Goal: Task Accomplishment & Management: Use online tool/utility

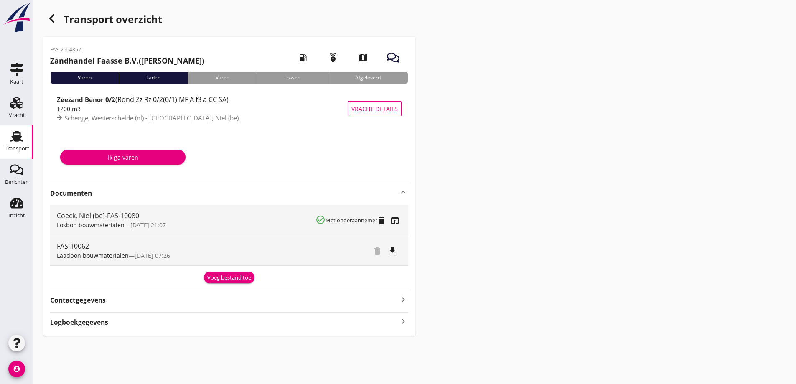
drag, startPoint x: 223, startPoint y: 284, endPoint x: 226, endPoint y: 280, distance: 4.9
click at [225, 282] on div "FAS-2504852 Zandhandel [PERSON_NAME] B.V. ([PERSON_NAME]) local_gas_station eme…" at bounding box center [228, 186] width 371 height 299
click at [226, 279] on div "Voeg bestand toe" at bounding box center [229, 278] width 44 height 8
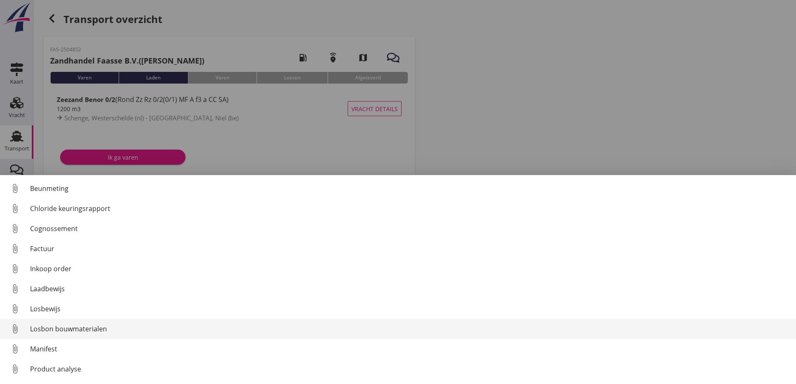
click at [79, 330] on div "Losbon bouwmaterialen" at bounding box center [409, 329] width 759 height 10
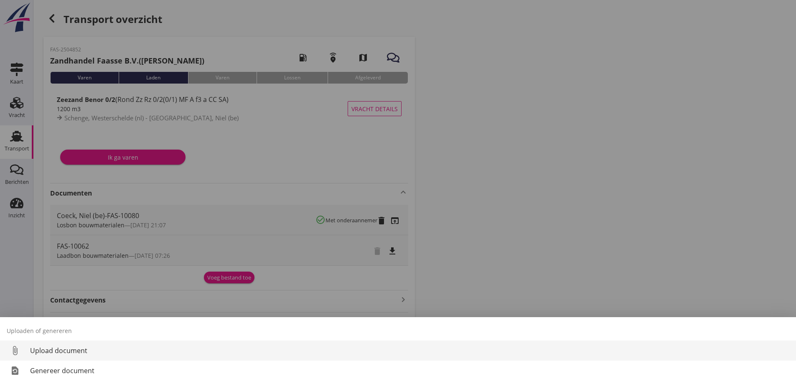
click at [57, 350] on div "Upload document" at bounding box center [409, 350] width 759 height 10
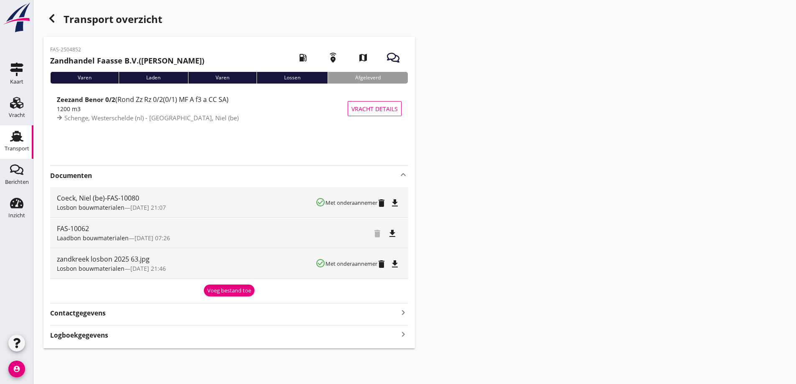
drag, startPoint x: 575, startPoint y: 180, endPoint x: 568, endPoint y: 184, distance: 7.8
click at [574, 182] on div "Transport overzicht FAS-2504852 Zandhandel [PERSON_NAME] B.V. ([PERSON_NAME]) l…" at bounding box center [414, 179] width 762 height 358
click at [534, 193] on div "Transport overzicht FAS-2504852 Zandhandel [PERSON_NAME] B.V. ([PERSON_NAME]) l…" at bounding box center [414, 179] width 762 height 358
click at [52, 20] on use "button" at bounding box center [51, 18] width 5 height 8
